Goal: Task Accomplishment & Management: Manage account settings

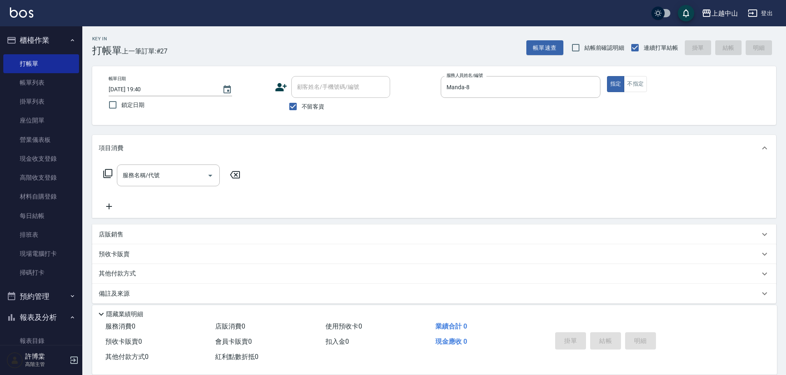
click at [165, 233] on div "店販銷售" at bounding box center [429, 235] width 661 height 9
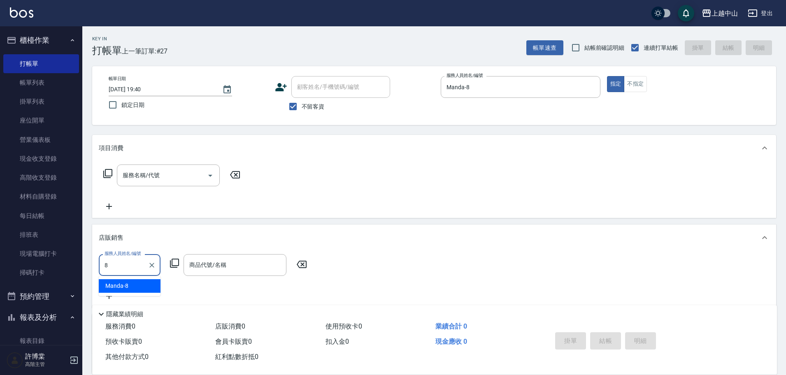
type input "Manda-8"
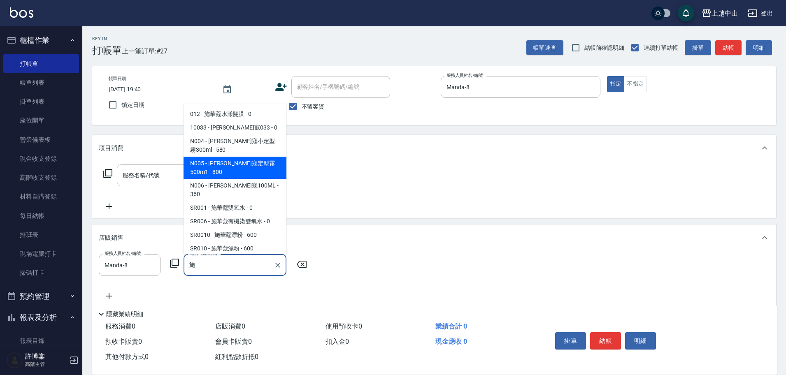
click at [254, 164] on span "N005 - [PERSON_NAME]寇定型霧500m1 - 800" at bounding box center [235, 168] width 103 height 22
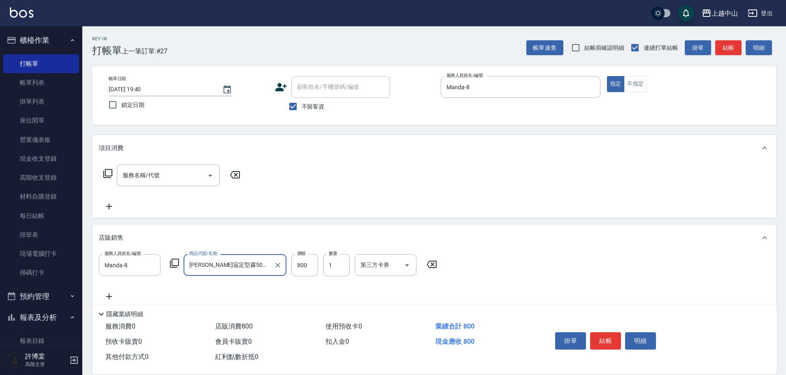
type input "[PERSON_NAME]寇定型霧500m1"
type input "720"
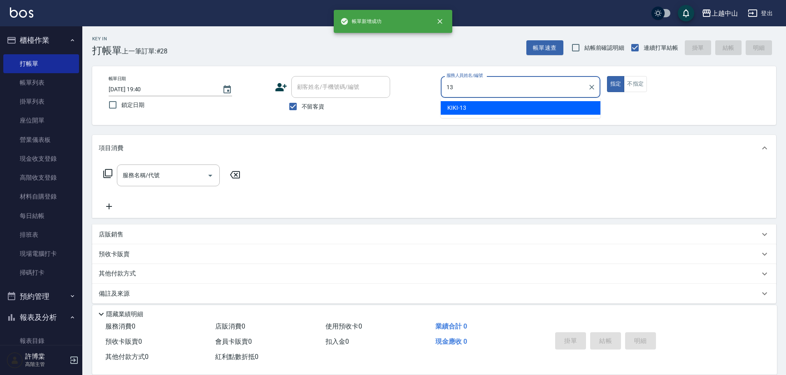
type input "KIKI-13"
type button "true"
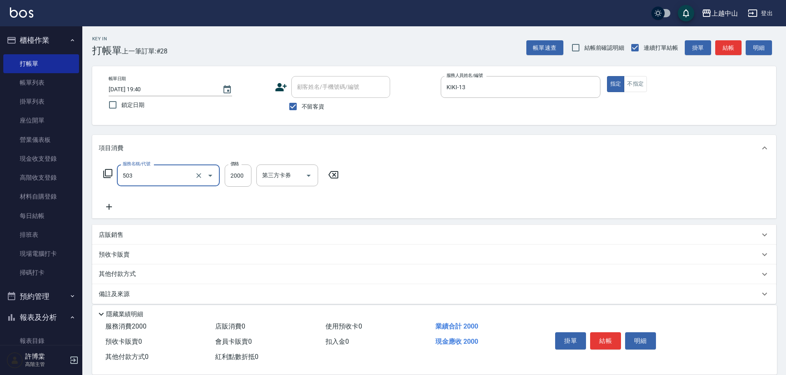
type input "染髮2000以下(503)"
type input "1280"
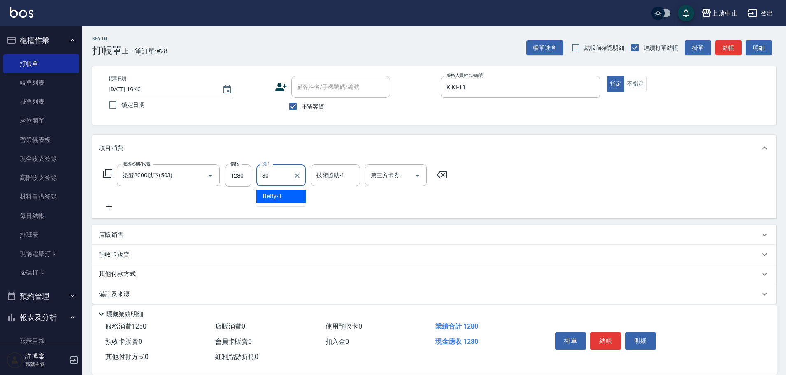
type input "鴨鴨-30"
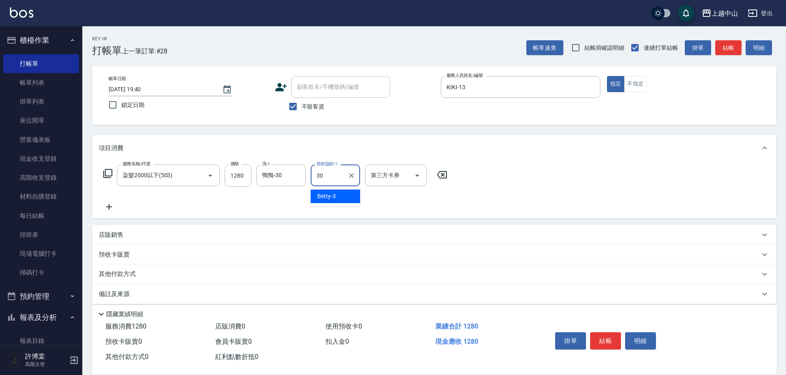
type input "鴨鴨-30"
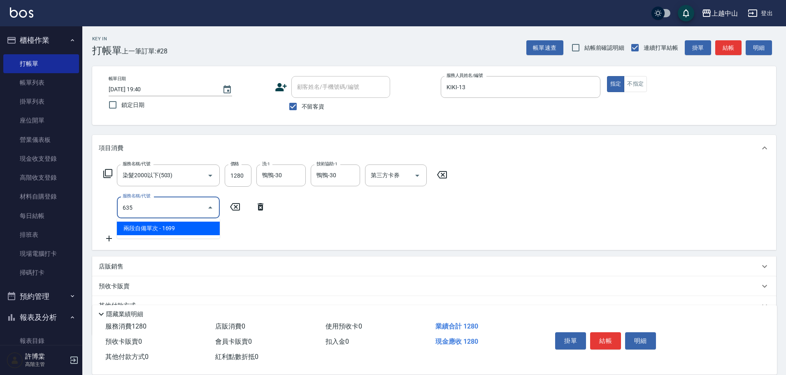
type input "兩段自備單次(635)"
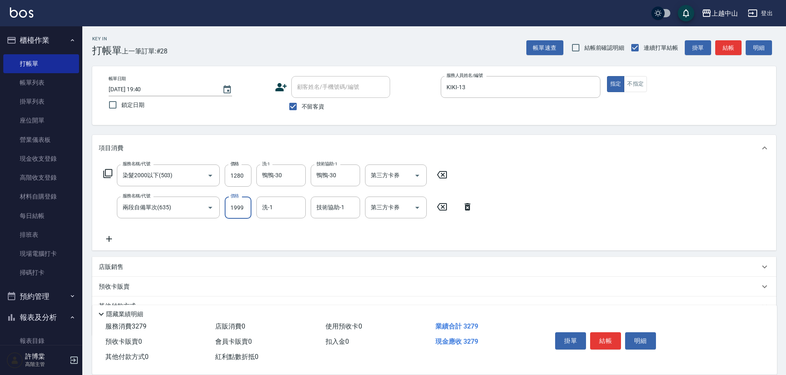
type input "1999"
type input "鴨鴨-30"
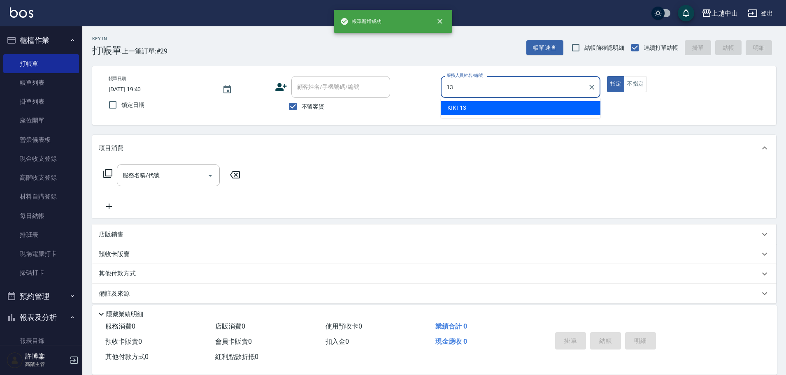
type input "KIKI-13"
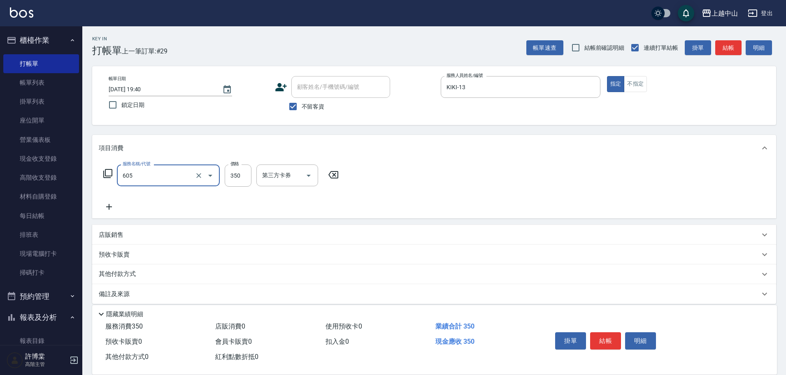
type input "洗髮 (女)(605)"
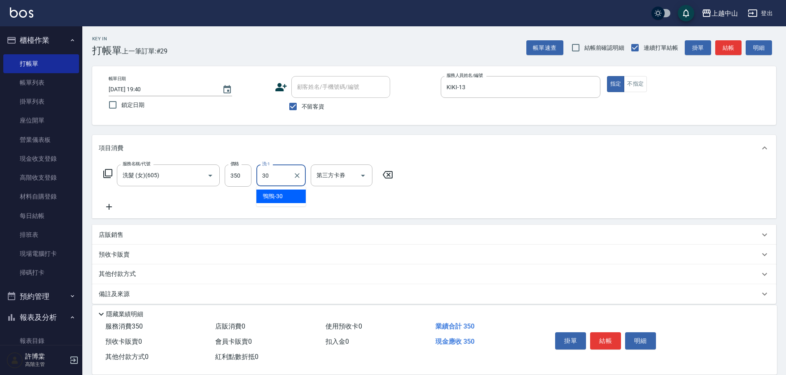
type input "鴨鴨-30"
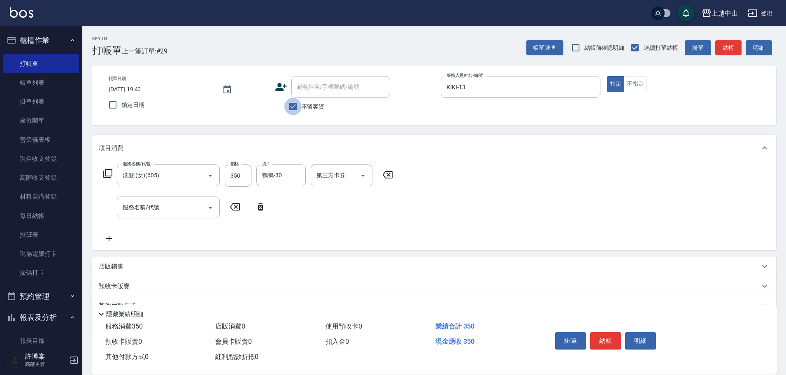
drag, startPoint x: 294, startPoint y: 107, endPoint x: 310, endPoint y: 87, distance: 25.5
click at [294, 105] on input "不留客資" at bounding box center [292, 106] width 17 height 17
checkbox input "false"
click at [310, 86] on div "顧客姓名/手機號碼/編號 顧客姓名/手機號碼/編號" at bounding box center [340, 87] width 99 height 22
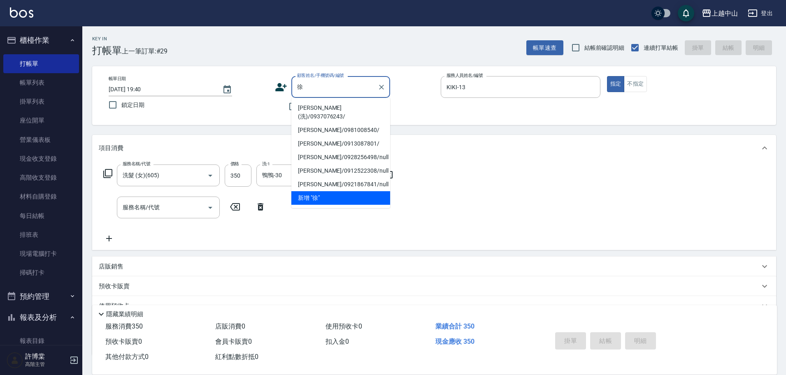
click at [317, 107] on li "徐秀鑾(洗)/0937076243/" at bounding box center [340, 112] width 99 height 22
type input "徐秀鑾(洗)/0937076243/"
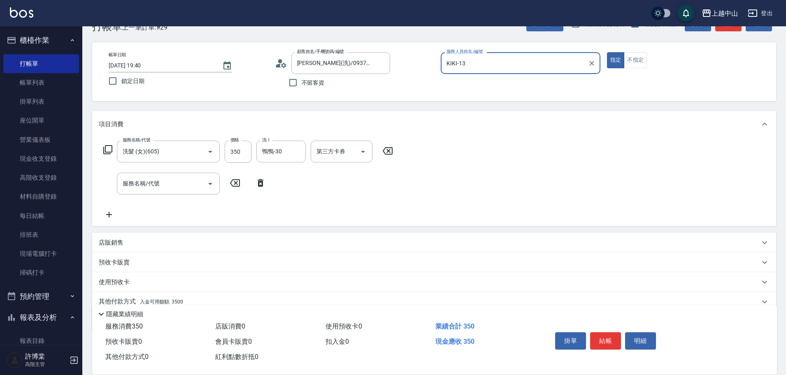
scroll to position [59, 0]
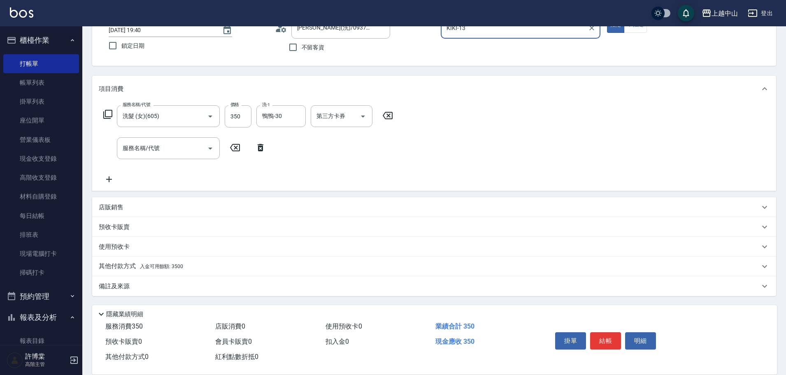
click at [155, 268] on span "入金可用餘額: 3500" at bounding box center [161, 267] width 43 height 6
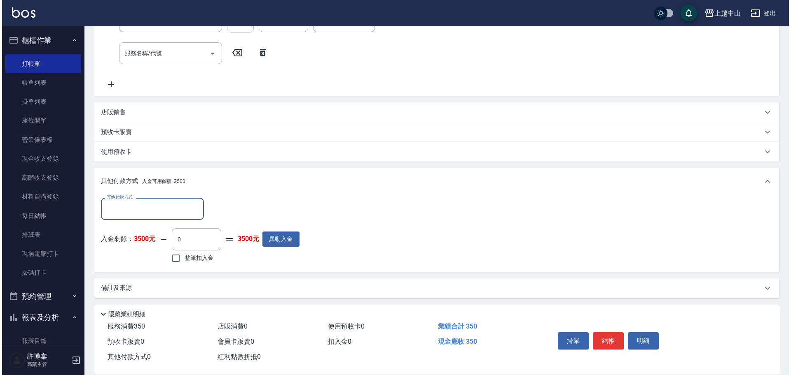
scroll to position [156, 0]
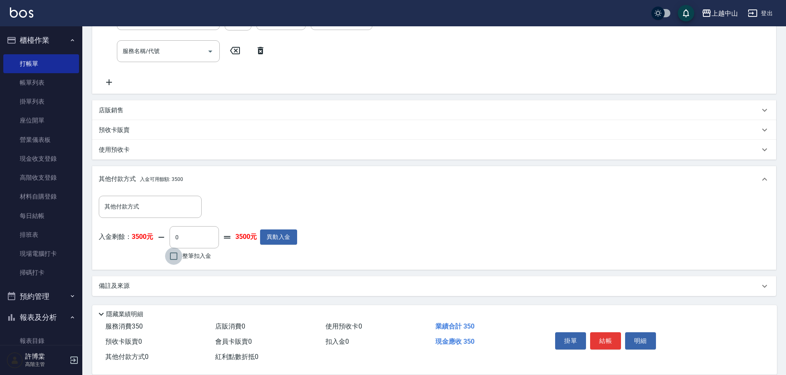
click at [175, 261] on input "整筆扣入金" at bounding box center [173, 256] width 17 height 17
checkbox input "true"
type input "350"
click at [635, 333] on button "明細" at bounding box center [640, 341] width 31 height 17
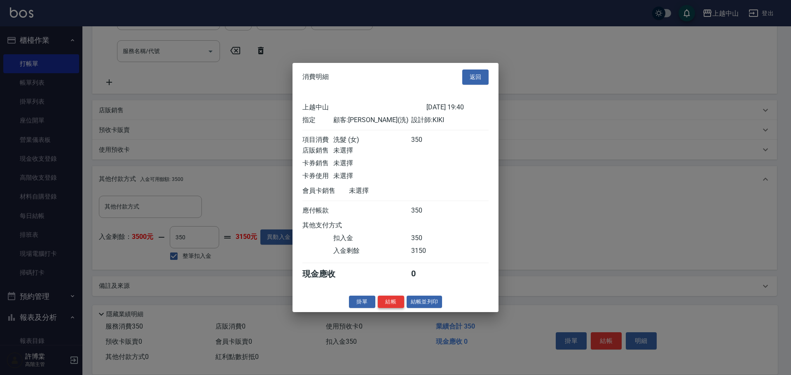
click at [395, 306] on button "結帳" at bounding box center [391, 302] width 26 height 13
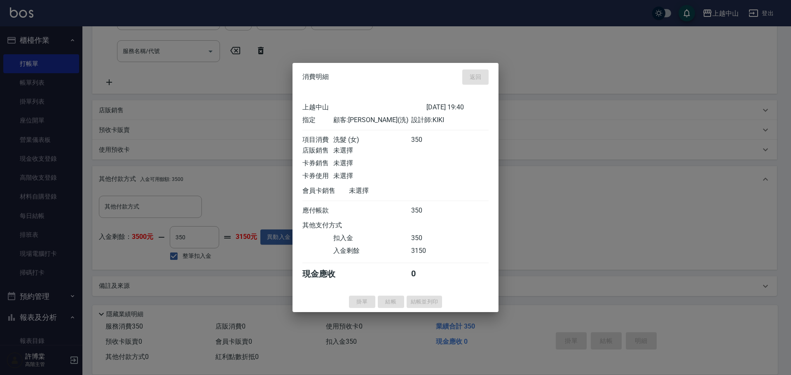
type input "2025/10/11 19:41"
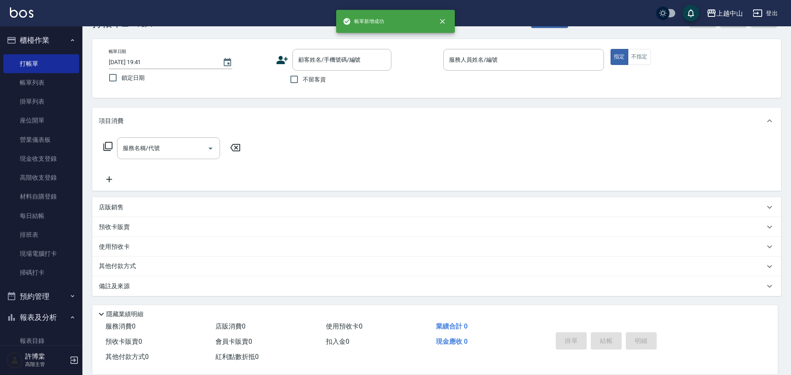
scroll to position [0, 0]
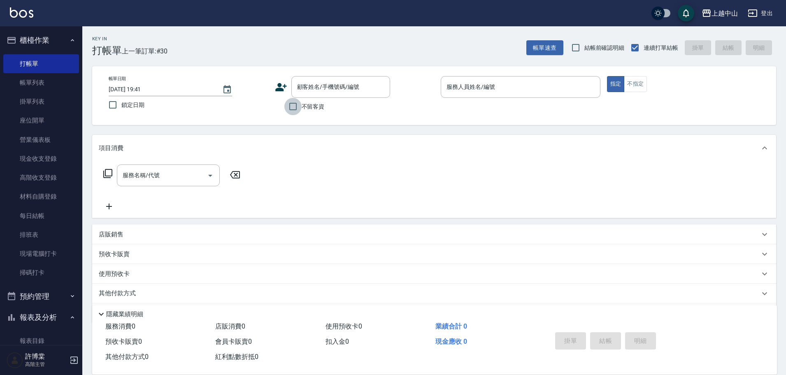
click at [301, 105] on input "不留客資" at bounding box center [292, 106] width 17 height 17
checkbox input "true"
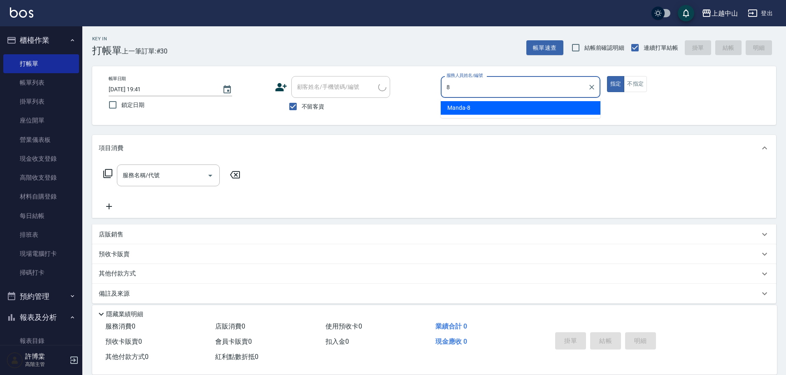
type input "Manda-8"
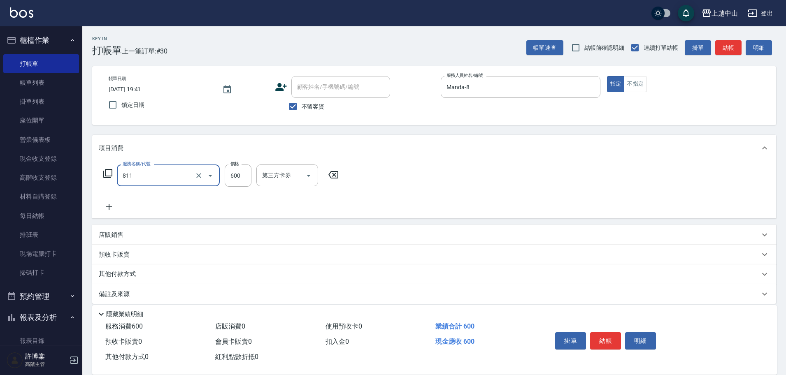
type input "洗+剪(811)"
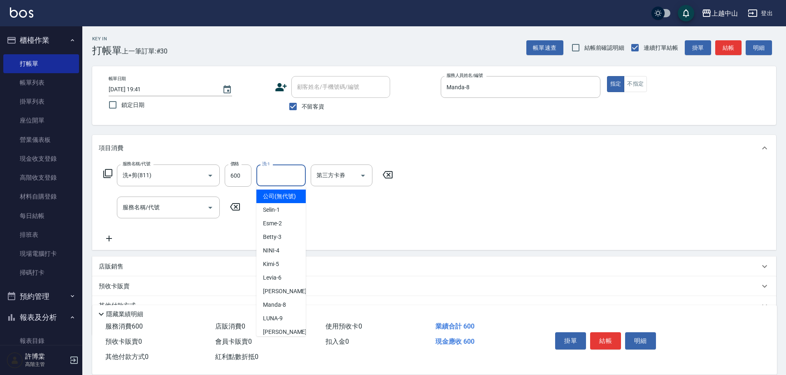
click at [269, 177] on input "洗-1" at bounding box center [281, 175] width 42 height 14
type input "俊彥-39"
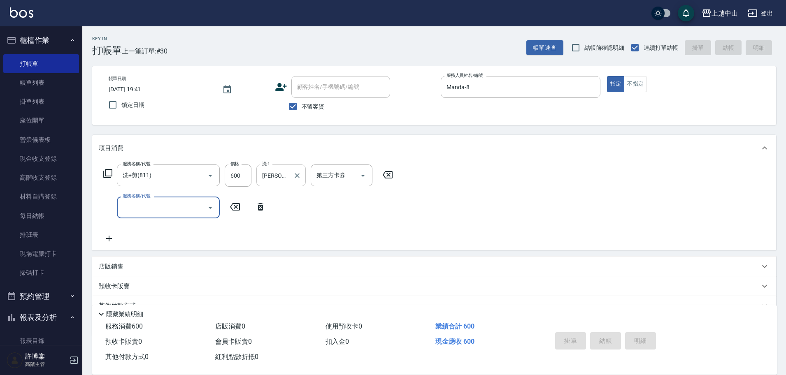
type input "2025/10/11 19:45"
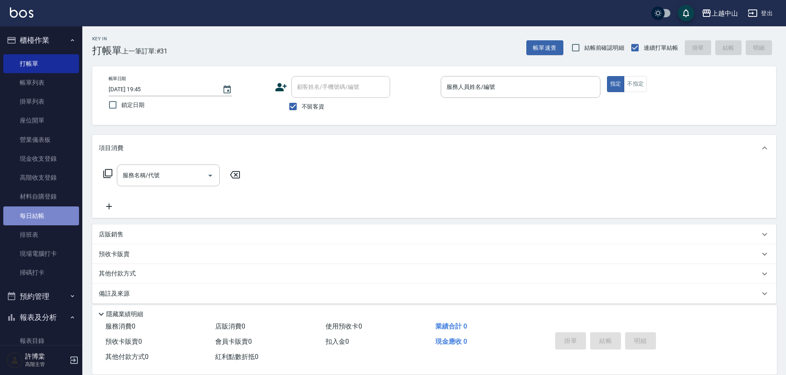
click at [50, 212] on link "每日結帳" at bounding box center [41, 216] width 76 height 19
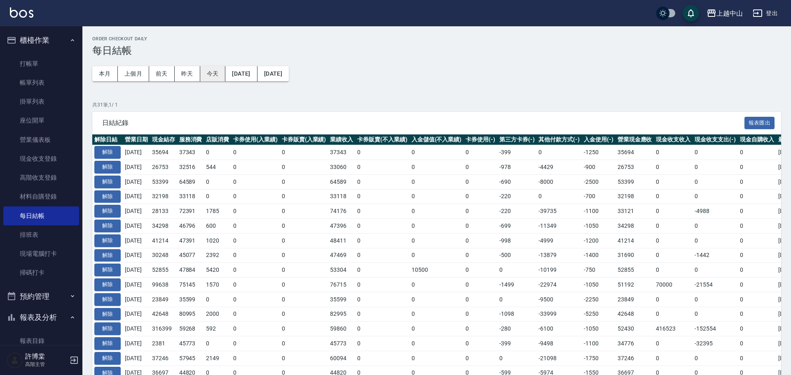
click at [205, 75] on button "今天" at bounding box center [213, 73] width 26 height 15
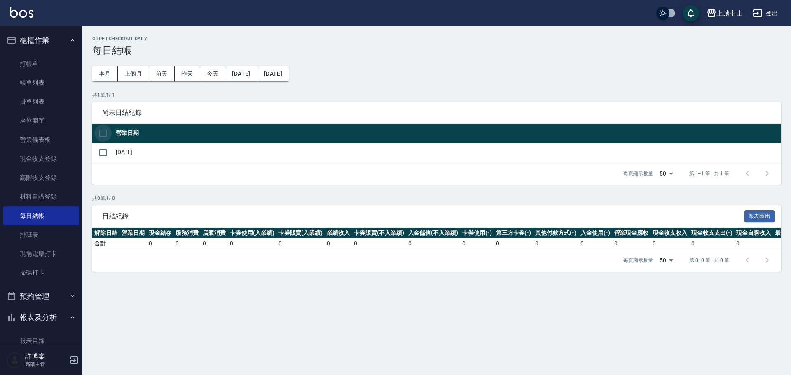
click at [99, 135] on input "checkbox" at bounding box center [102, 133] width 17 height 17
checkbox input "true"
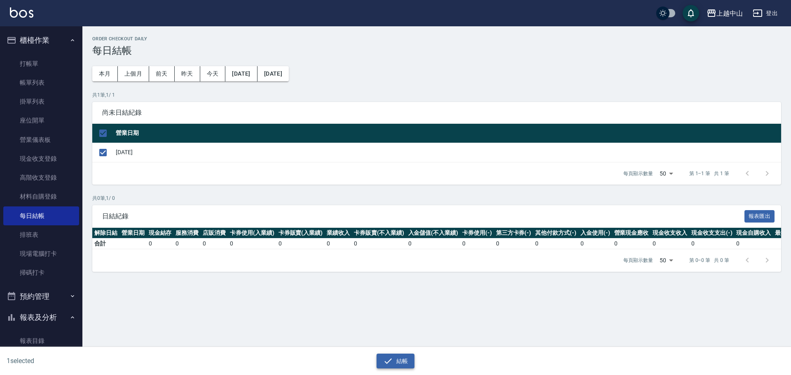
click at [385, 361] on icon "button" at bounding box center [388, 362] width 10 height 10
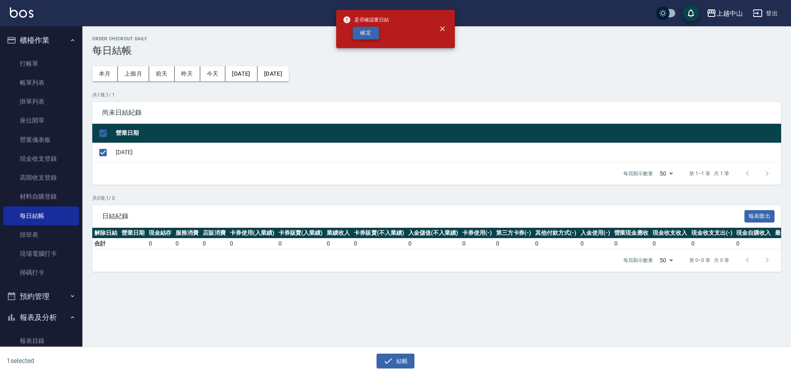
click at [371, 29] on button "確定" at bounding box center [365, 33] width 26 height 13
checkbox input "false"
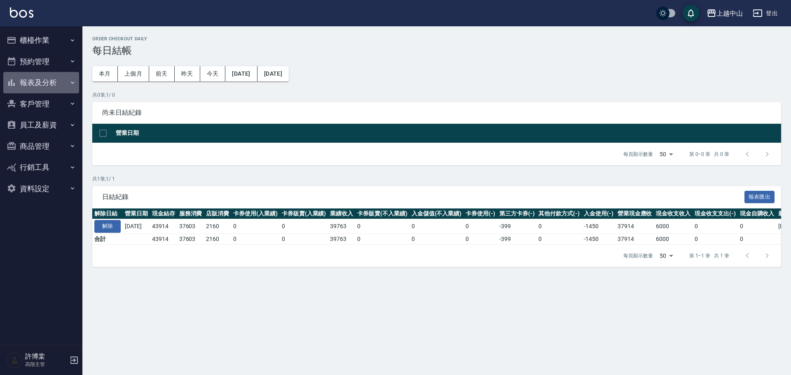
click at [40, 87] on button "報表及分析" at bounding box center [41, 82] width 76 height 21
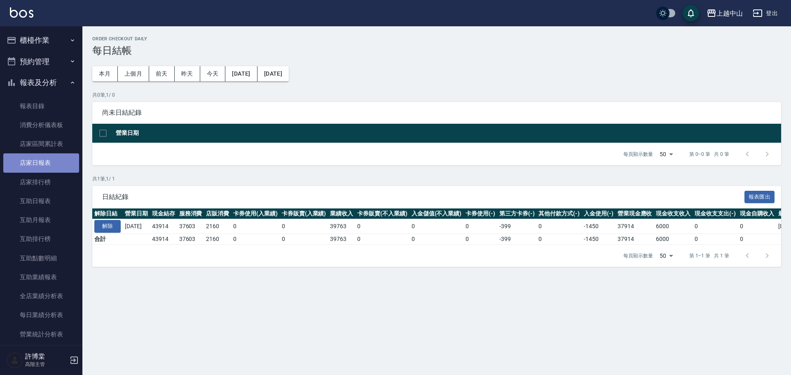
click at [42, 167] on link "店家日報表" at bounding box center [41, 163] width 76 height 19
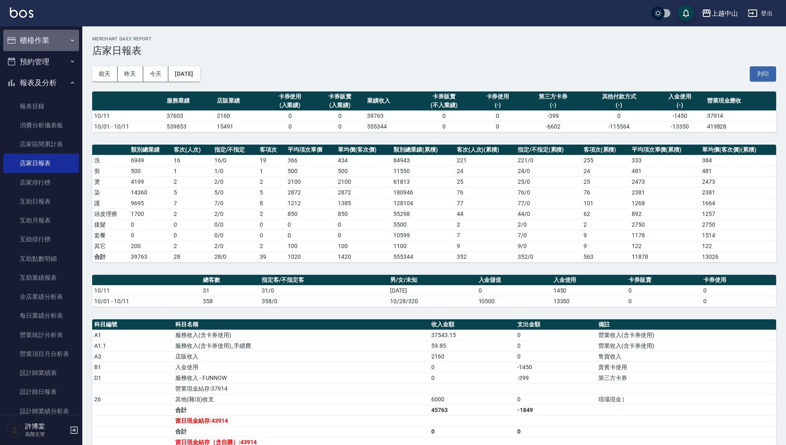
click at [53, 47] on button "櫃檯作業" at bounding box center [41, 40] width 76 height 21
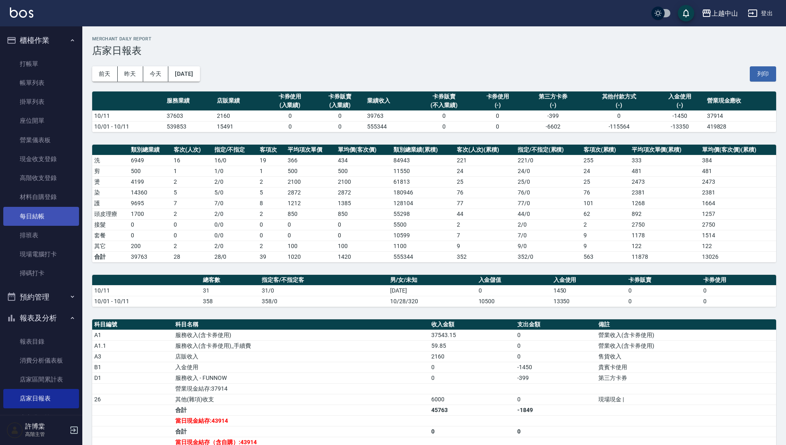
click at [43, 218] on link "每日結帳" at bounding box center [41, 216] width 76 height 19
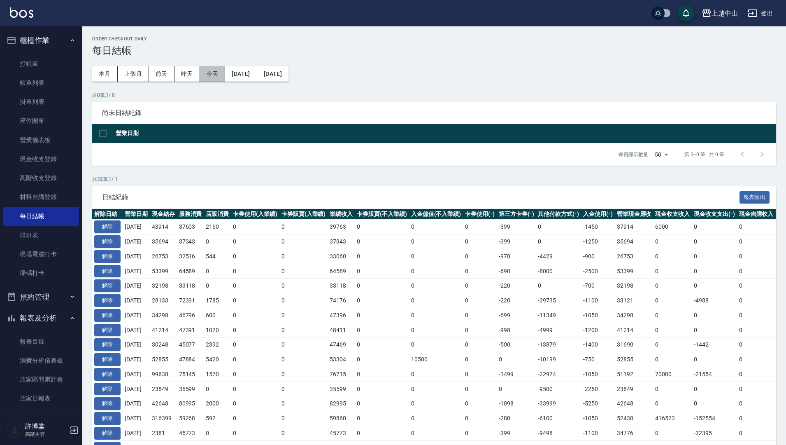
drag, startPoint x: 214, startPoint y: 73, endPoint x: 156, endPoint y: 159, distance: 103.8
click at [214, 73] on button "今天" at bounding box center [213, 73] width 26 height 15
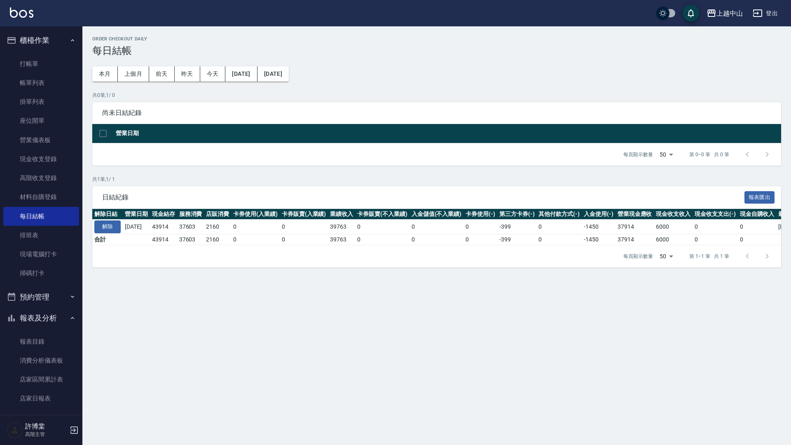
click at [104, 133] on input "checkbox" at bounding box center [102, 133] width 17 height 17
checkbox input "false"
click at [117, 229] on button "解除" at bounding box center [107, 226] width 26 height 13
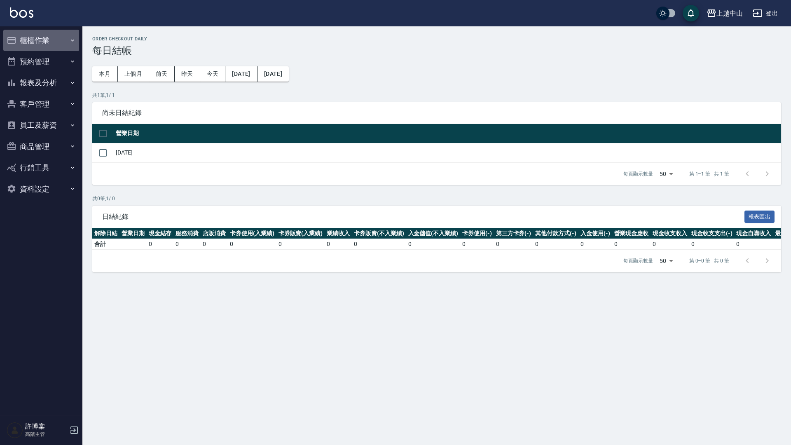
click at [53, 43] on button "櫃檯作業" at bounding box center [41, 40] width 76 height 21
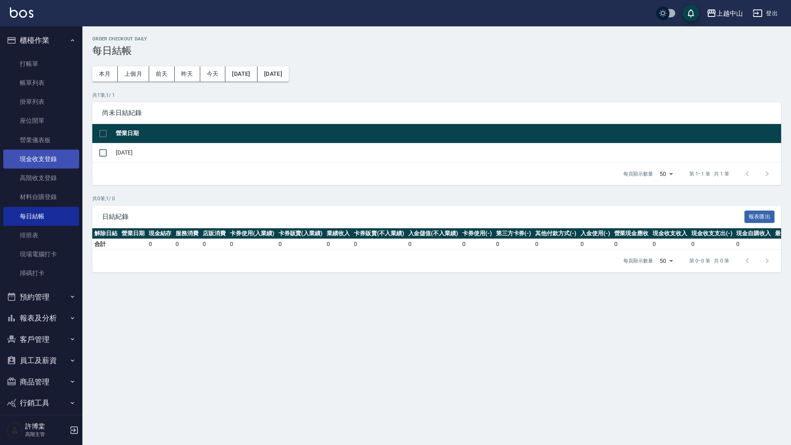
click at [50, 161] on link "現金收支登錄" at bounding box center [41, 158] width 76 height 19
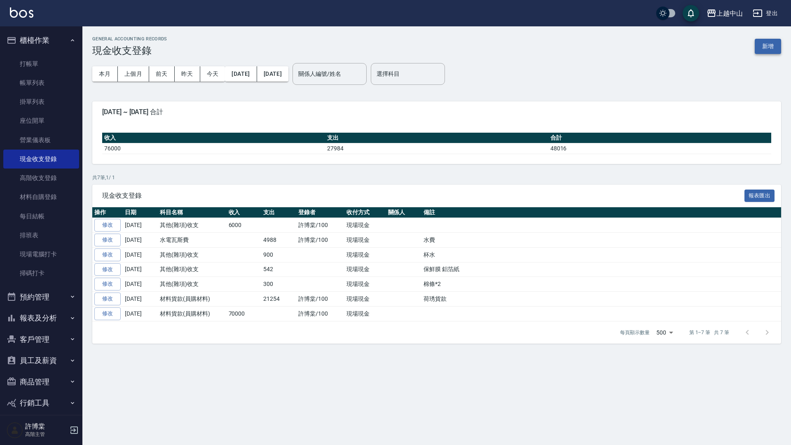
click at [758, 47] on button "新增" at bounding box center [767, 46] width 26 height 15
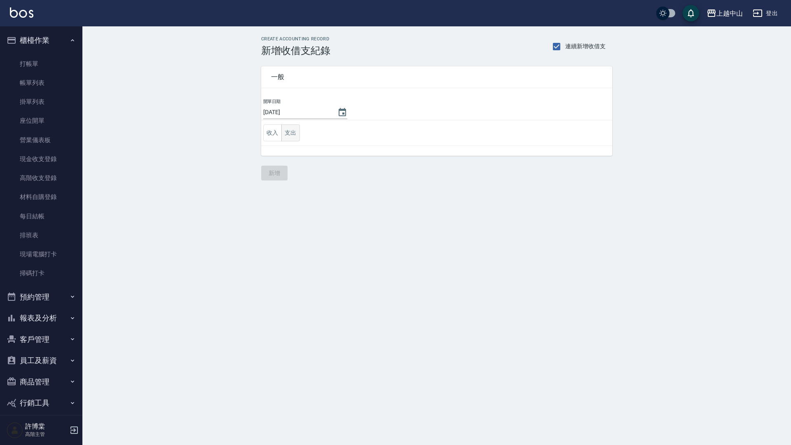
click at [286, 132] on button "支出" at bounding box center [290, 132] width 19 height 17
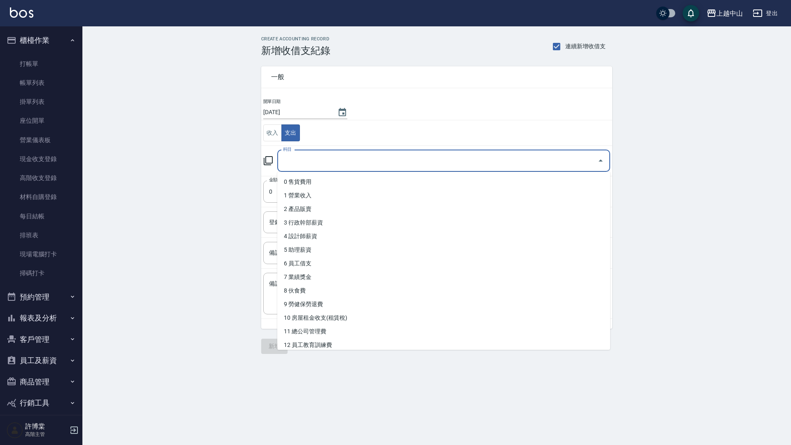
click at [377, 164] on input "科目" at bounding box center [437, 161] width 313 height 14
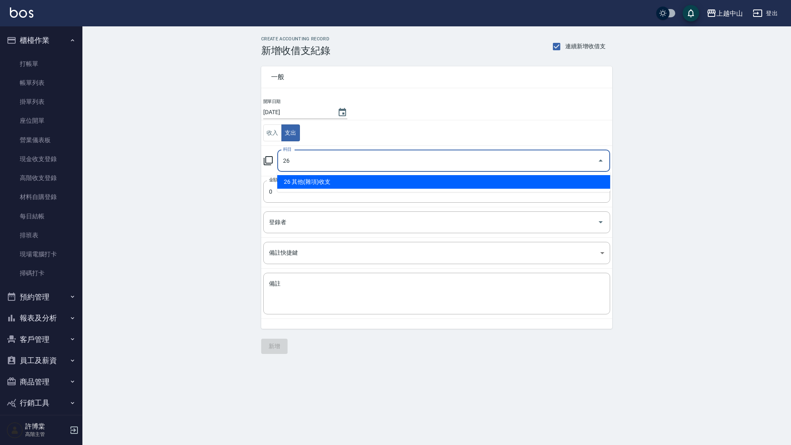
click at [469, 184] on li "26 其他(雜項)收支" at bounding box center [443, 182] width 333 height 14
type input "26 其他(雜項)收支"
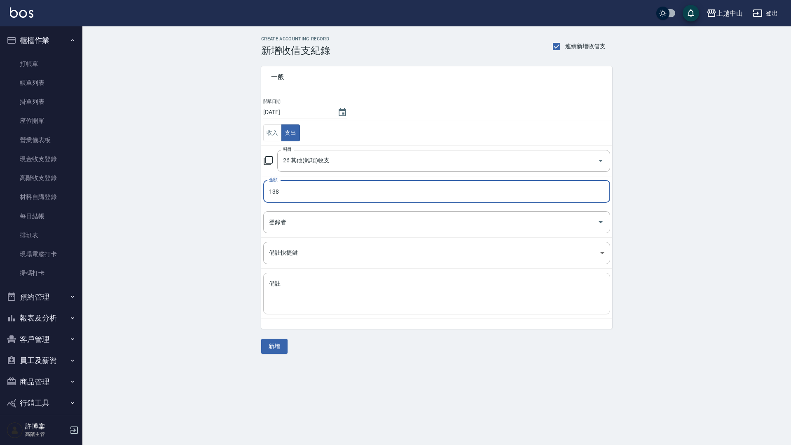
type input "138"
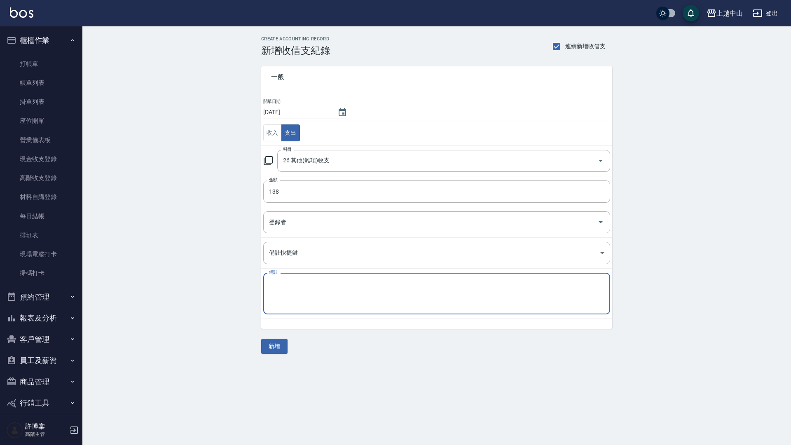
click at [345, 291] on textarea "備註" at bounding box center [436, 294] width 335 height 28
type textarea "柔軟精"
click at [273, 346] on button "新增" at bounding box center [274, 345] width 26 height 15
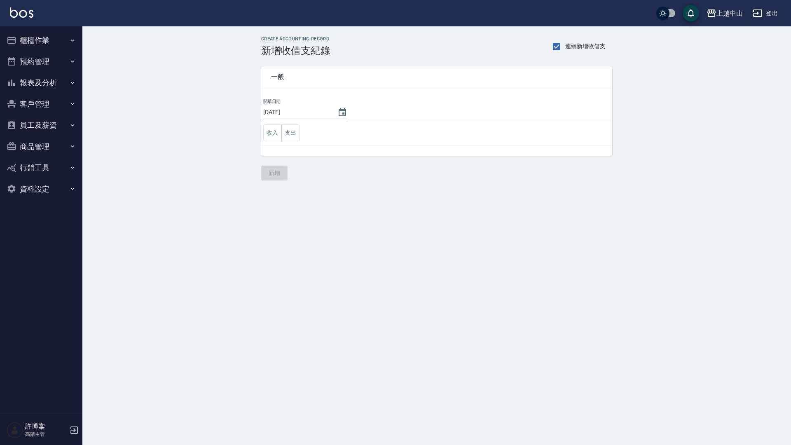
click at [47, 45] on button "櫃檯作業" at bounding box center [41, 40] width 76 height 21
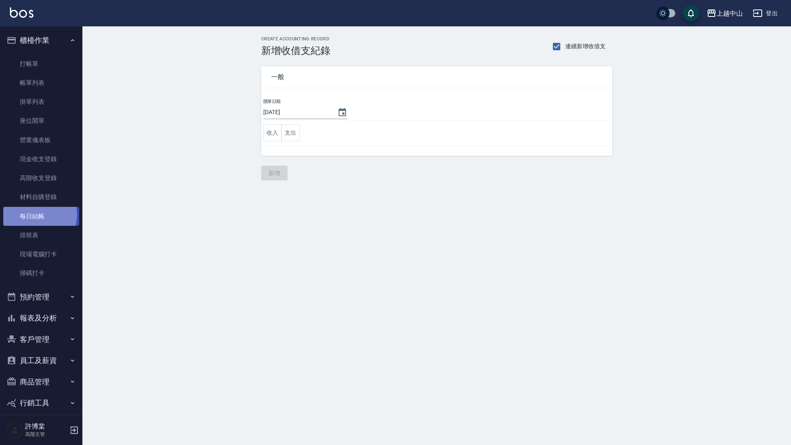
click at [36, 214] on link "每日結帳" at bounding box center [41, 216] width 76 height 19
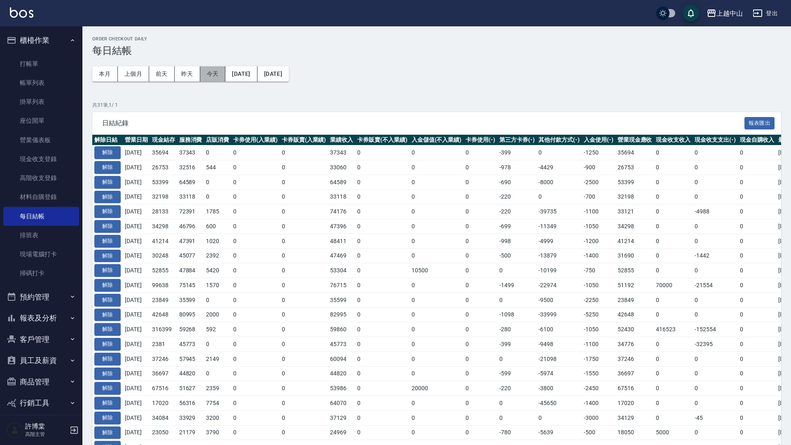
click at [212, 73] on button "今天" at bounding box center [213, 73] width 26 height 15
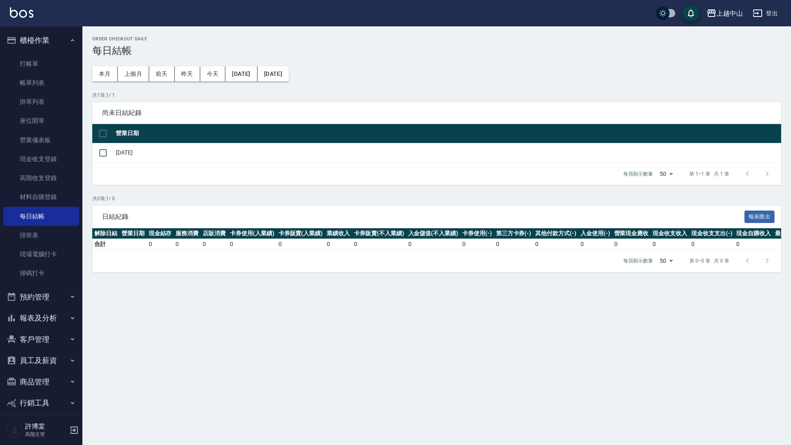
click at [105, 135] on input "checkbox" at bounding box center [102, 133] width 17 height 17
checkbox input "true"
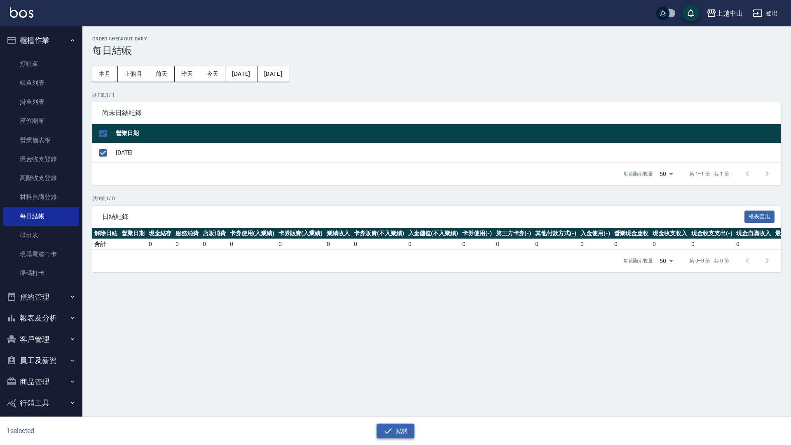
click at [380, 432] on button "結帳" at bounding box center [395, 430] width 38 height 15
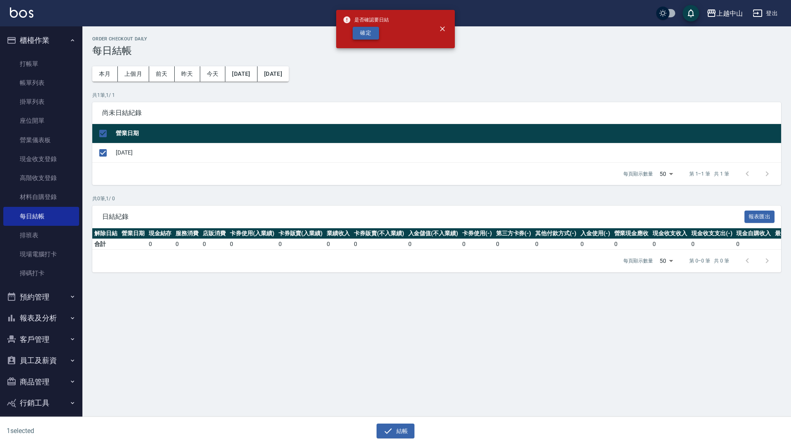
click at [373, 35] on button "確定" at bounding box center [365, 33] width 26 height 13
checkbox input "false"
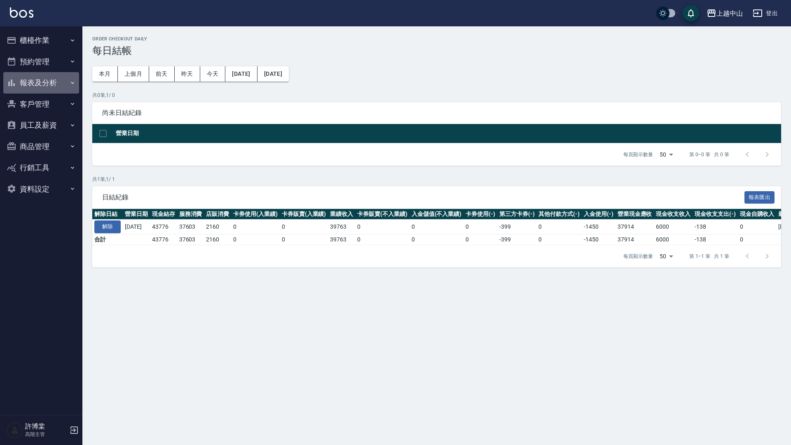
click at [55, 81] on button "報表及分析" at bounding box center [41, 82] width 76 height 21
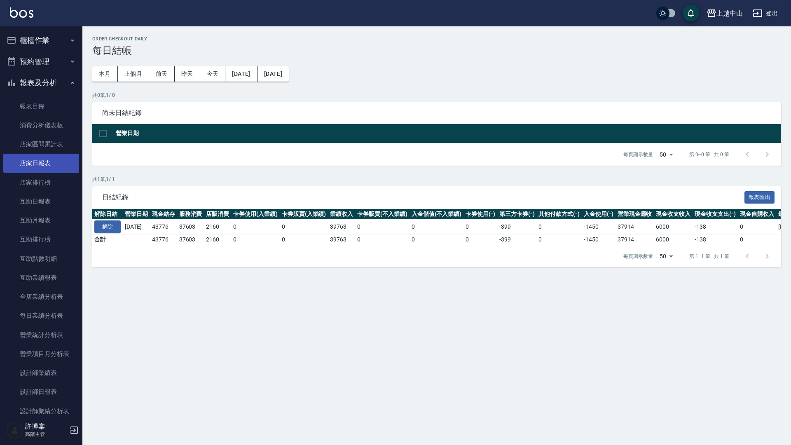
click at [49, 169] on link "店家日報表" at bounding box center [41, 163] width 76 height 19
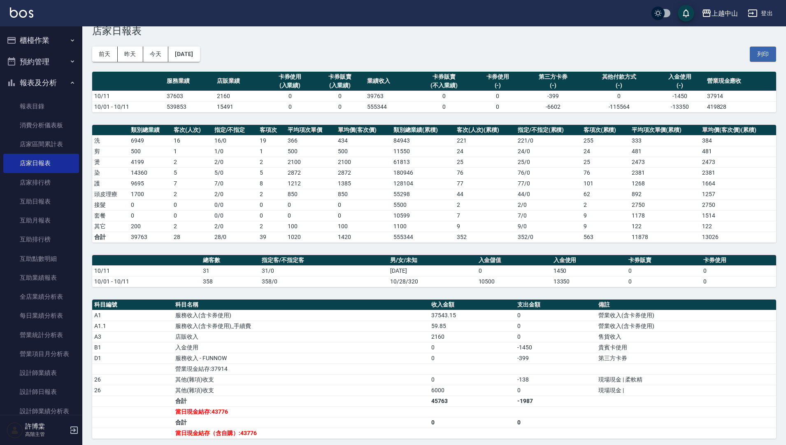
scroll to position [19, 0]
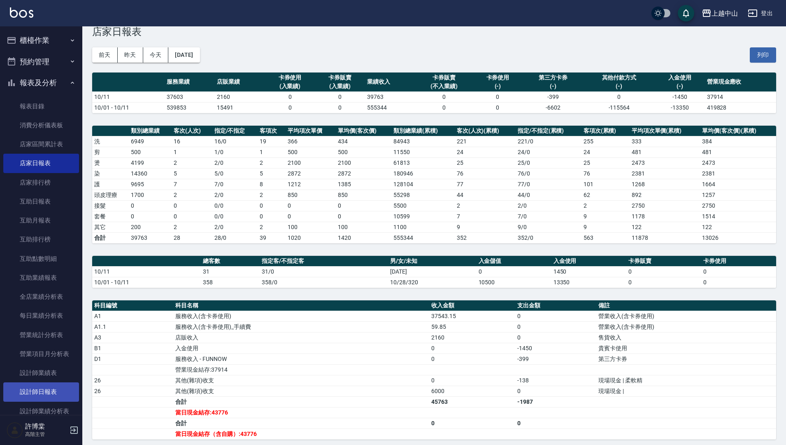
click at [51, 390] on link "設計師日報表" at bounding box center [41, 391] width 76 height 19
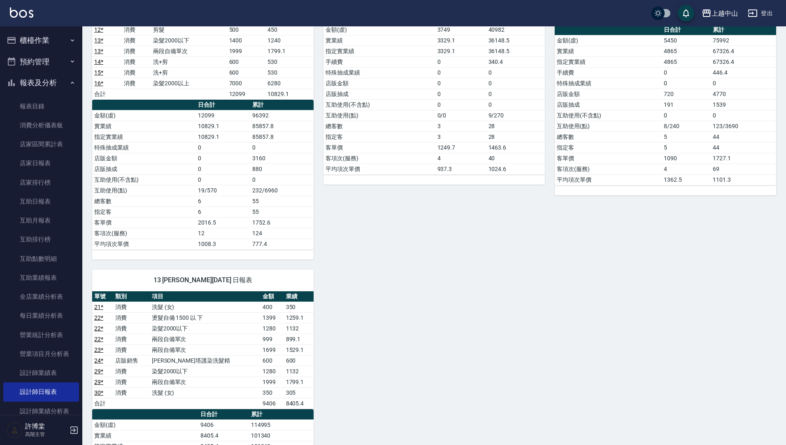
scroll to position [617, 0]
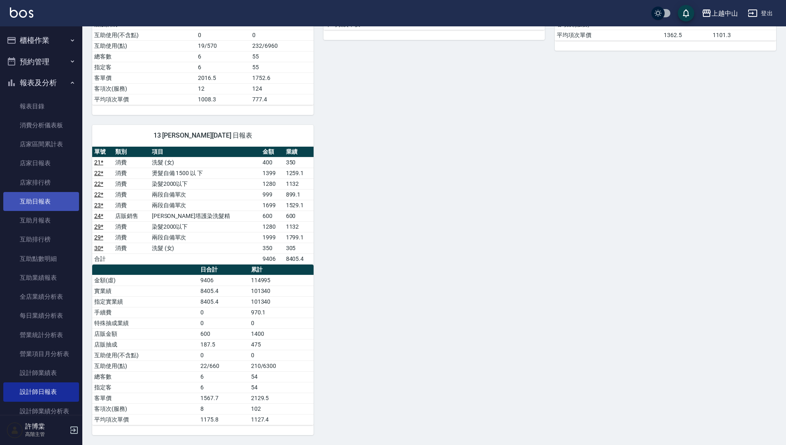
click at [42, 198] on link "互助日報表" at bounding box center [41, 201] width 76 height 19
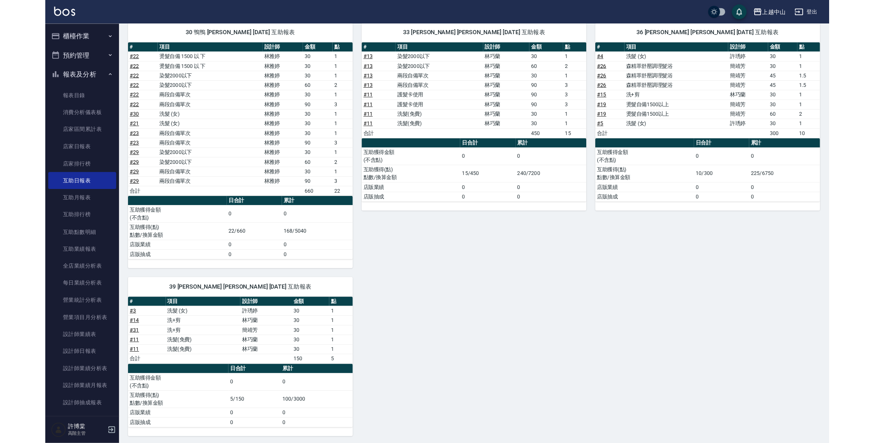
scroll to position [244, 0]
